Goal: Find specific page/section: Find specific page/section

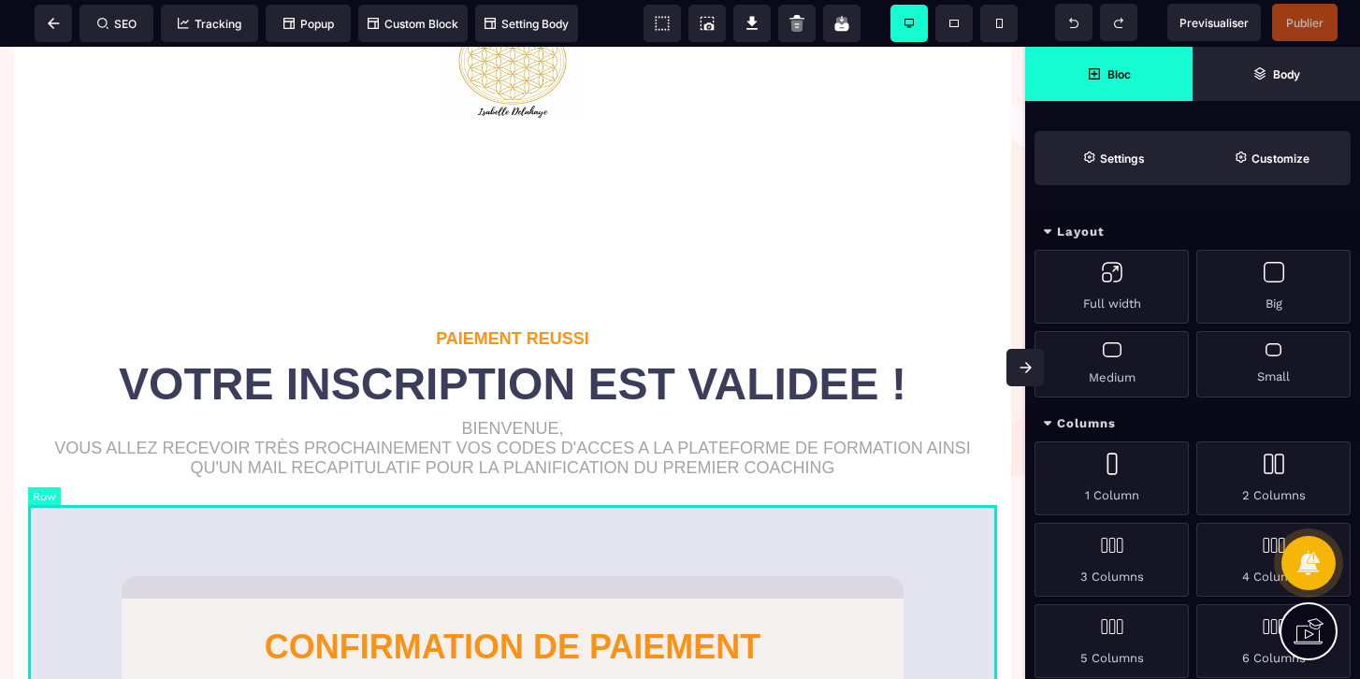
scroll to position [110, 0]
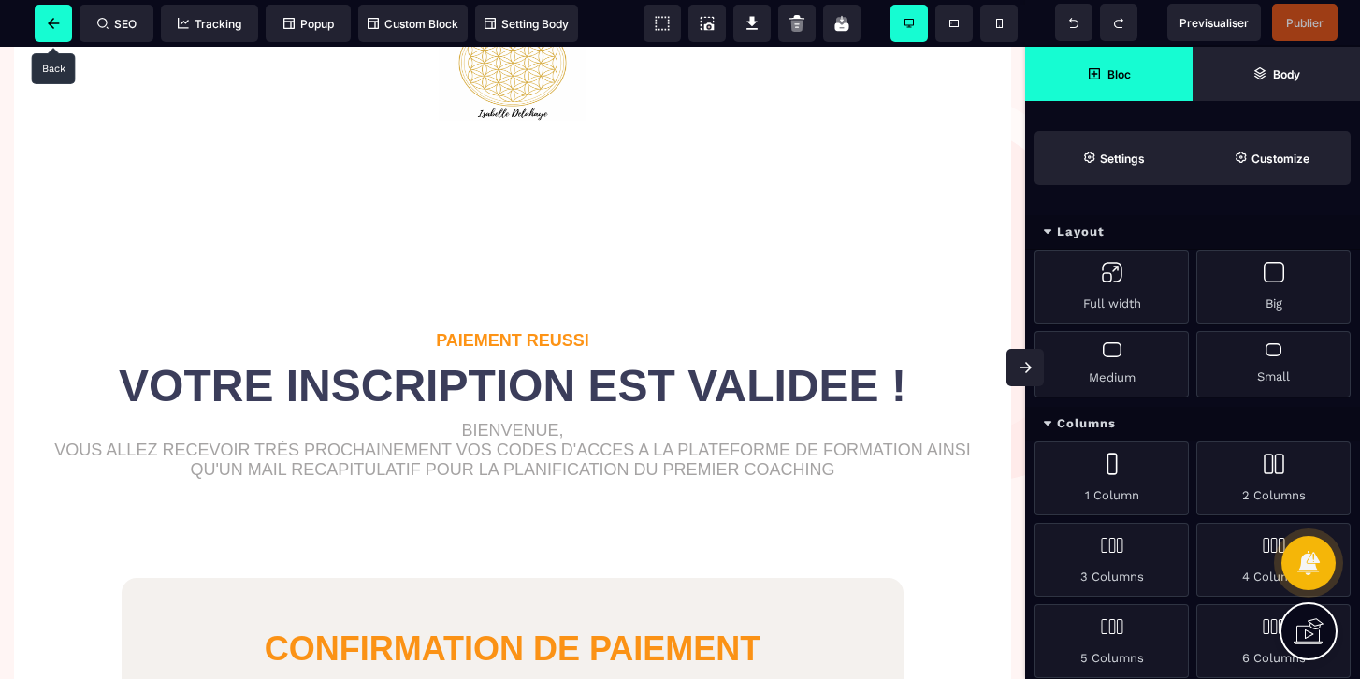
click at [56, 10] on span at bounding box center [53, 23] width 37 height 37
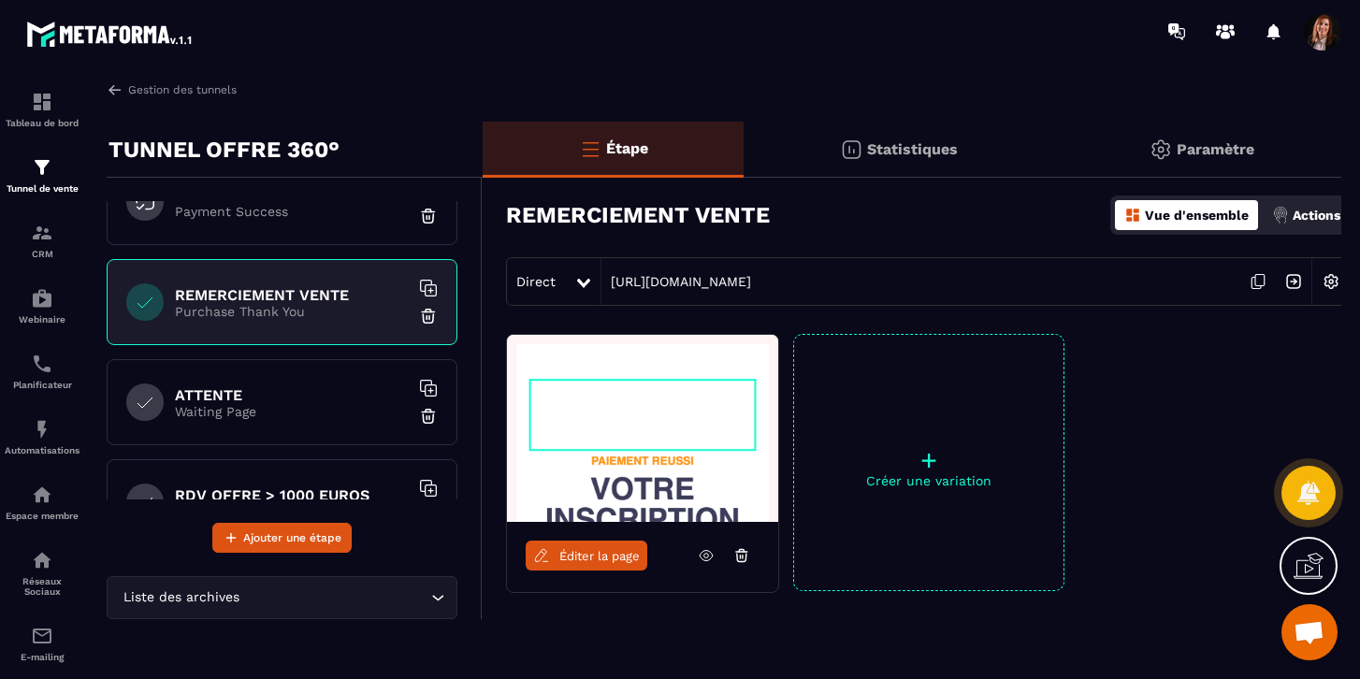
scroll to position [402, 0]
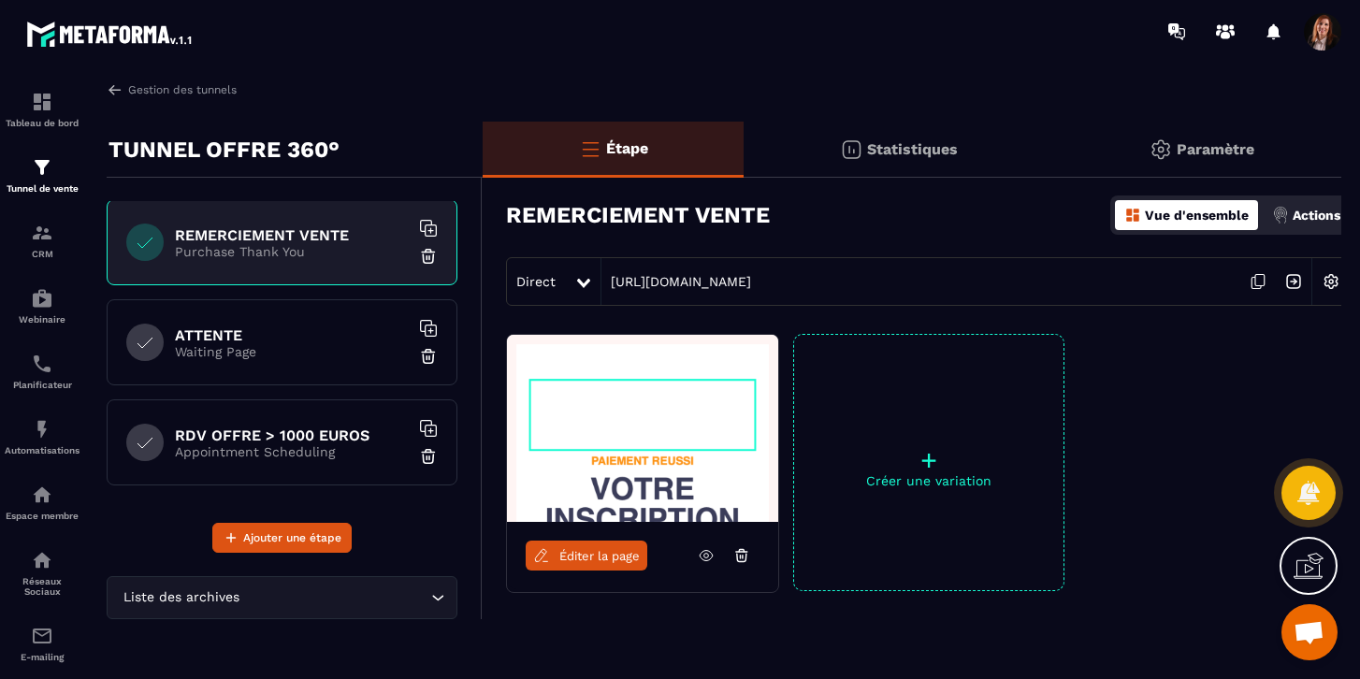
click at [230, 353] on p "Waiting Page" at bounding box center [292, 351] width 234 height 15
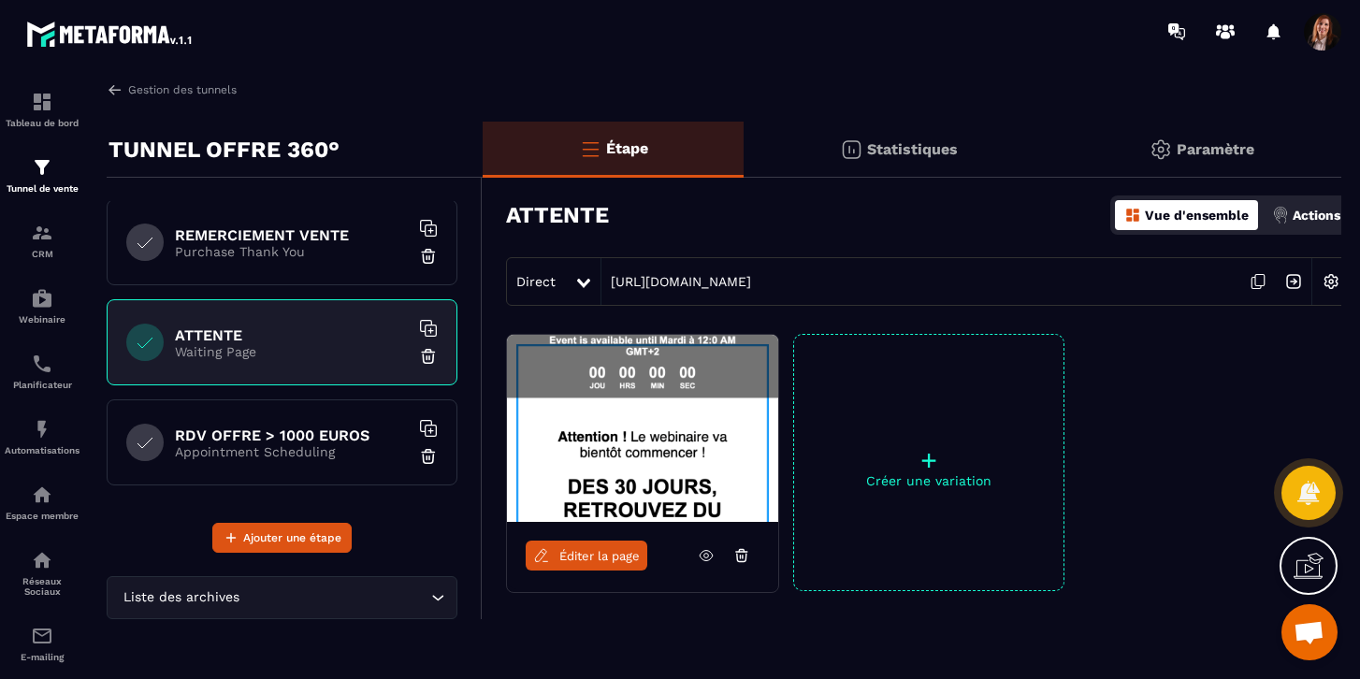
click at [281, 446] on p "Appointment Scheduling" at bounding box center [292, 451] width 234 height 15
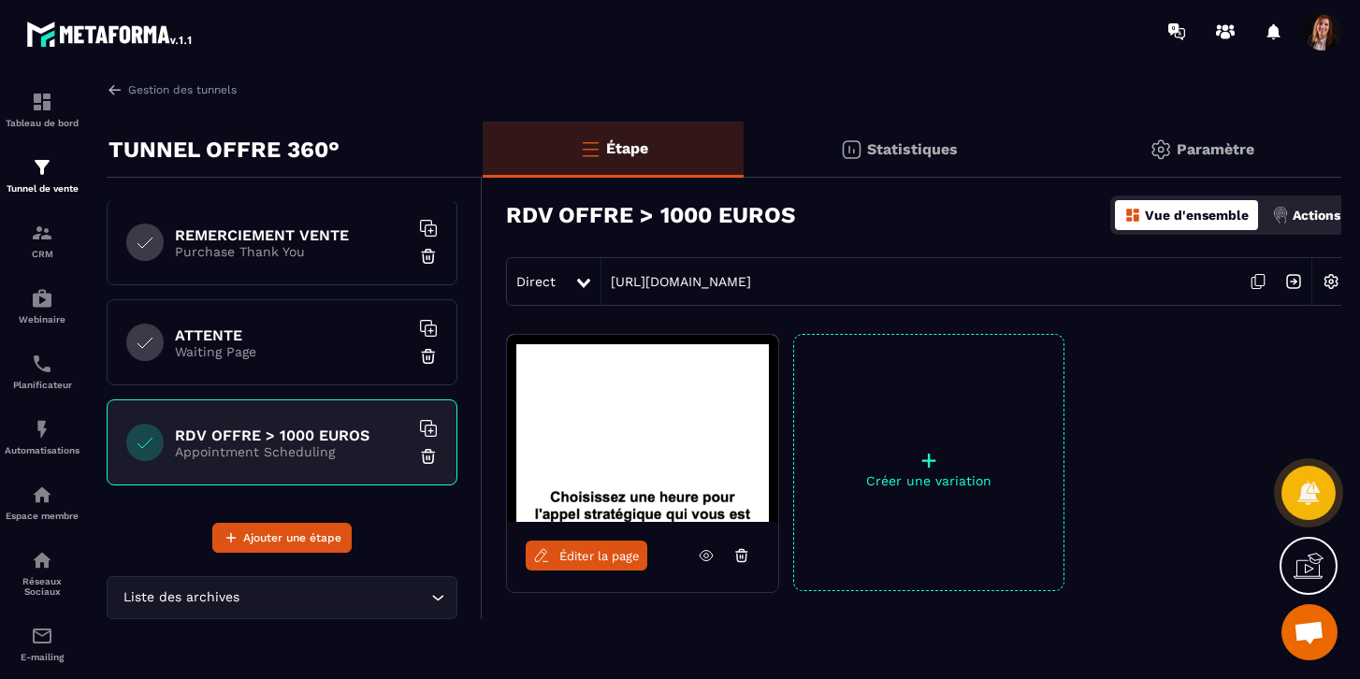
scroll to position [69, 0]
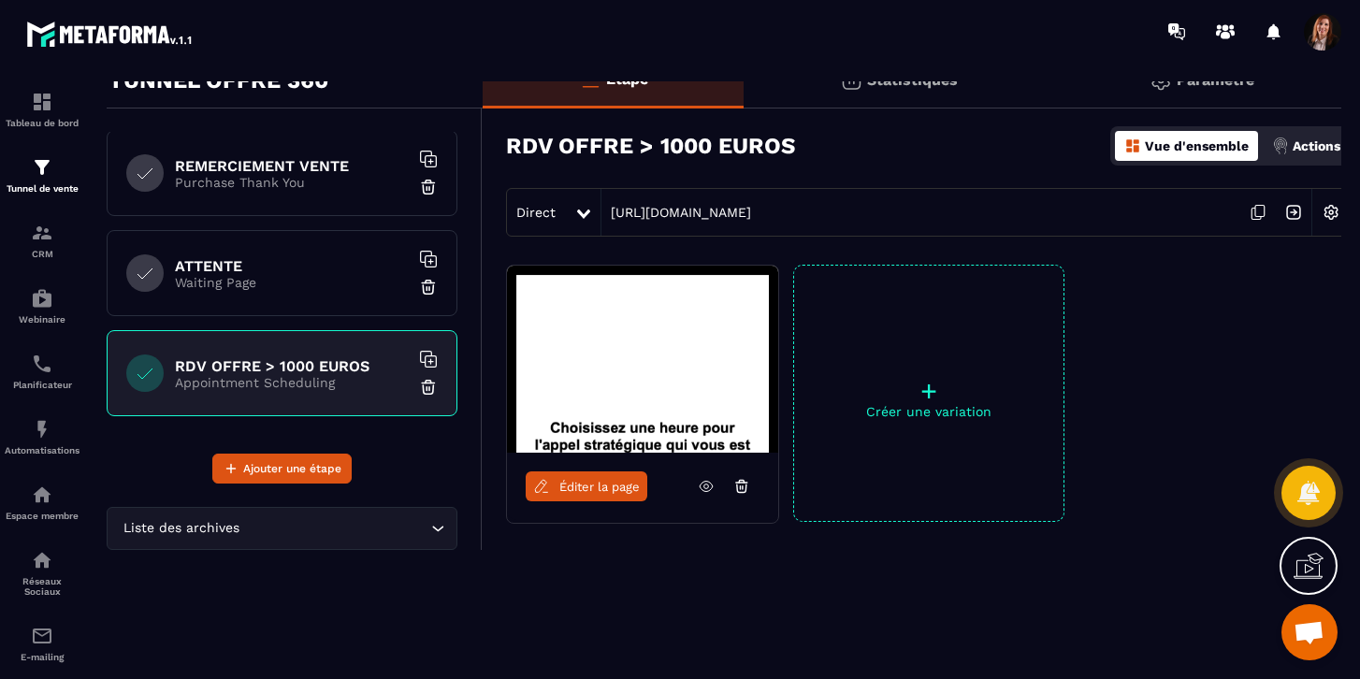
click at [581, 487] on span "Éditer la page" at bounding box center [600, 487] width 80 height 14
